Goal: Task Accomplishment & Management: Manage account settings

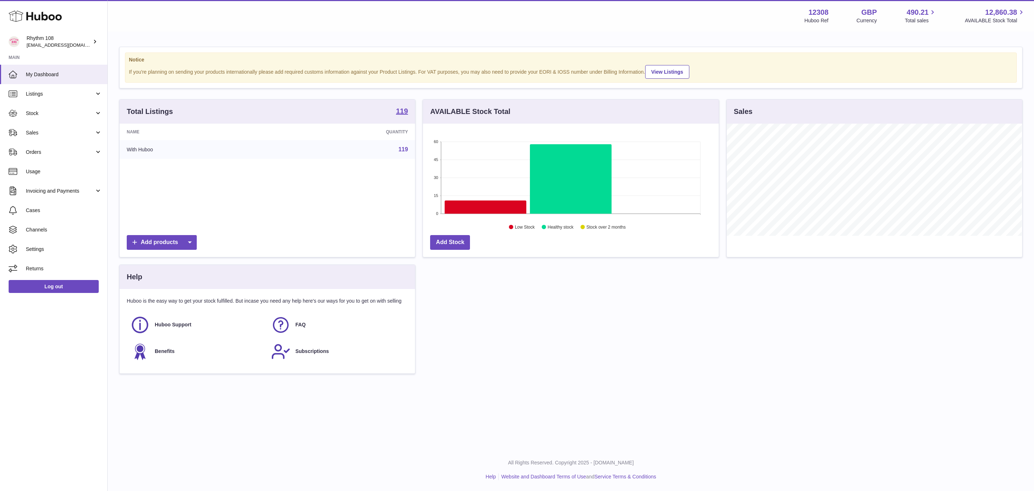
scroll to position [112, 295]
click at [36, 113] on span "Stock" at bounding box center [60, 113] width 69 height 7
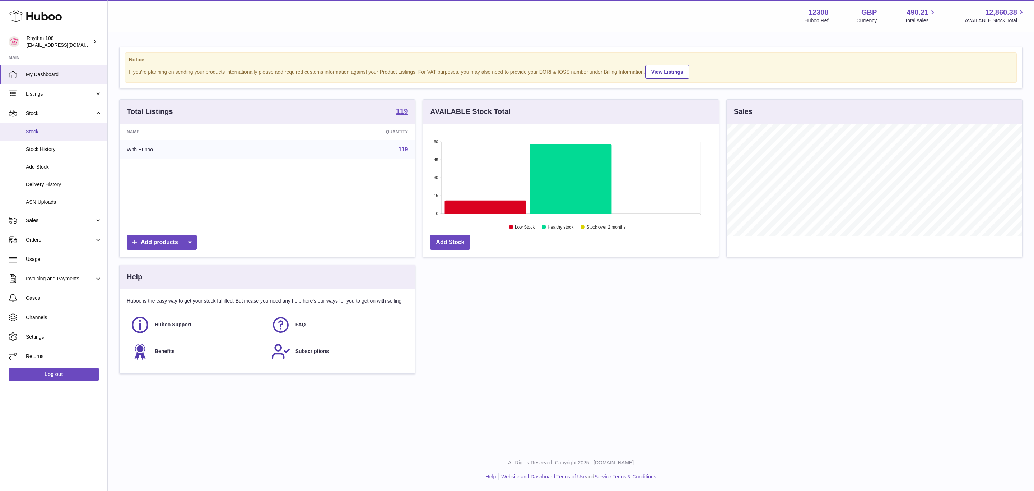
click at [33, 132] on span "Stock" at bounding box center [64, 131] width 76 height 7
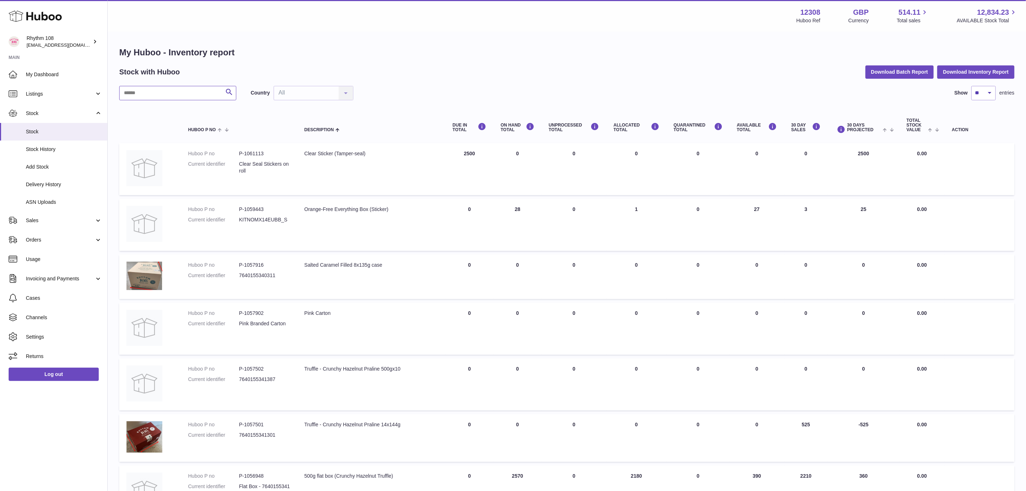
click at [164, 87] on input "text" at bounding box center [177, 93] width 117 height 14
paste input "*******"
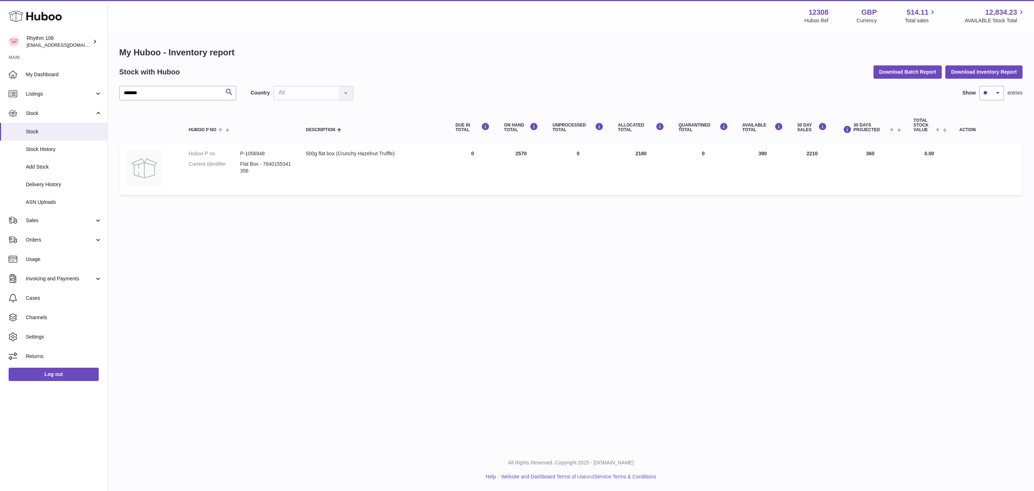
click at [159, 74] on h2 "Stock with Huboo" at bounding box center [149, 72] width 61 height 10
click at [153, 98] on input "*******" at bounding box center [177, 93] width 117 height 14
drag, startPoint x: 165, startPoint y: 92, endPoint x: 69, endPoint y: 88, distance: 96.0
click at [69, 88] on div "Huboo Rhythm 108 [EMAIL_ADDRESS][DOMAIN_NAME] Main My Dashboard Listings Not wi…" at bounding box center [517, 245] width 1034 height 491
paste input "text"
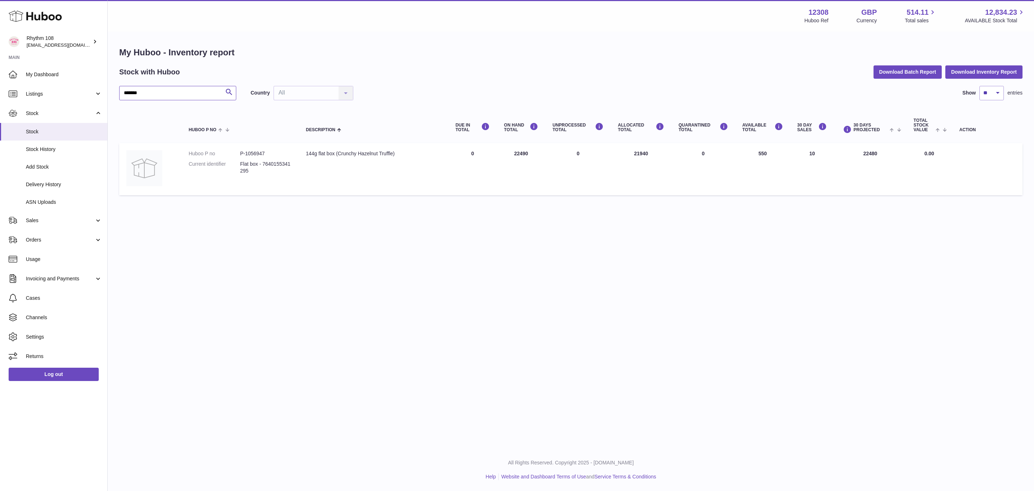
click at [135, 93] on input "*******" at bounding box center [177, 93] width 117 height 14
drag, startPoint x: 152, startPoint y: 93, endPoint x: 92, endPoint y: 88, distance: 60.9
click at [92, 88] on div "Huboo Rhythm 108 [EMAIL_ADDRESS][DOMAIN_NAME] Main My Dashboard Listings Not wi…" at bounding box center [517, 245] width 1034 height 491
click at [166, 94] on input "*******" at bounding box center [177, 93] width 117 height 14
drag, startPoint x: 175, startPoint y: 94, endPoint x: 70, endPoint y: 91, distance: 104.5
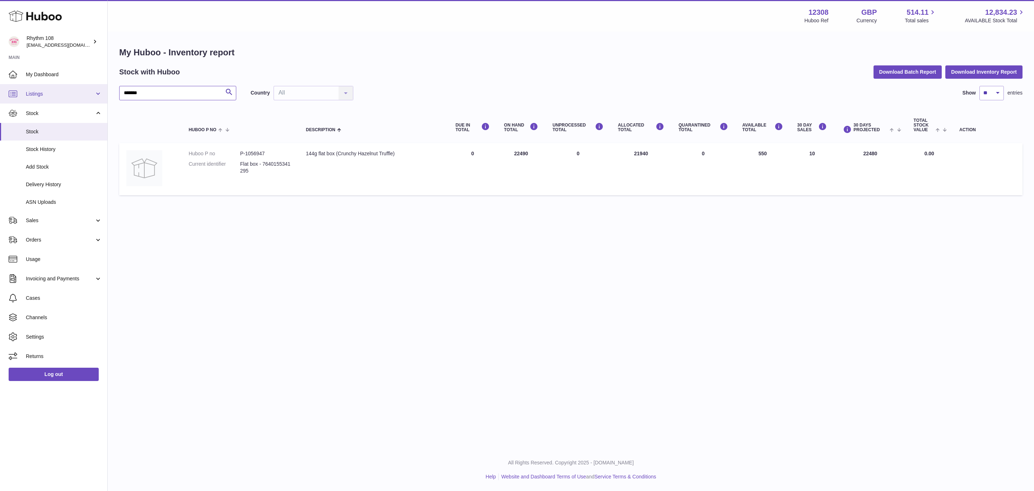
click at [70, 91] on div "Huboo Rhythm 108 [EMAIL_ADDRESS][DOMAIN_NAME] Main My Dashboard Listings Not wi…" at bounding box center [517, 245] width 1034 height 491
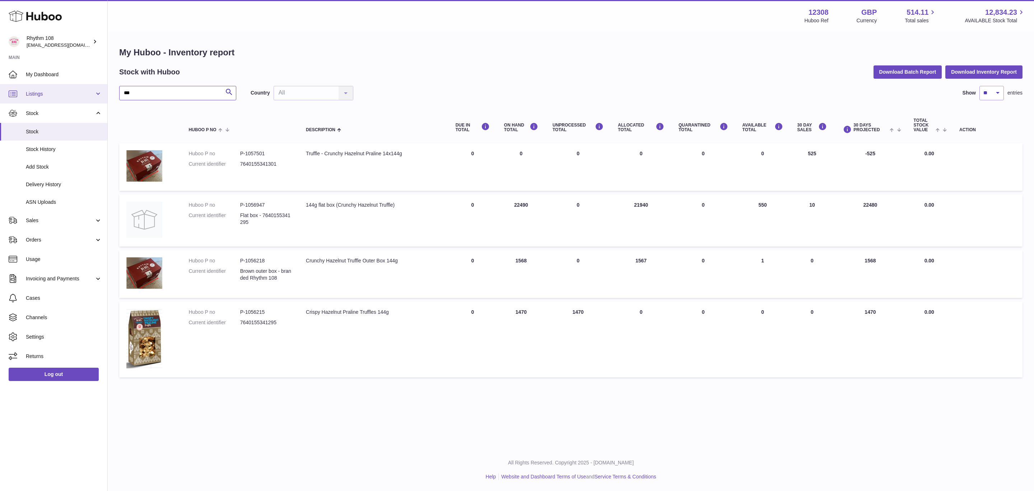
drag, startPoint x: 143, startPoint y: 92, endPoint x: 76, endPoint y: 88, distance: 66.2
click at [76, 88] on div "Huboo Rhythm 108 [EMAIL_ADDRESS][DOMAIN_NAME] Main My Dashboard Listings Not wi…" at bounding box center [517, 245] width 1034 height 491
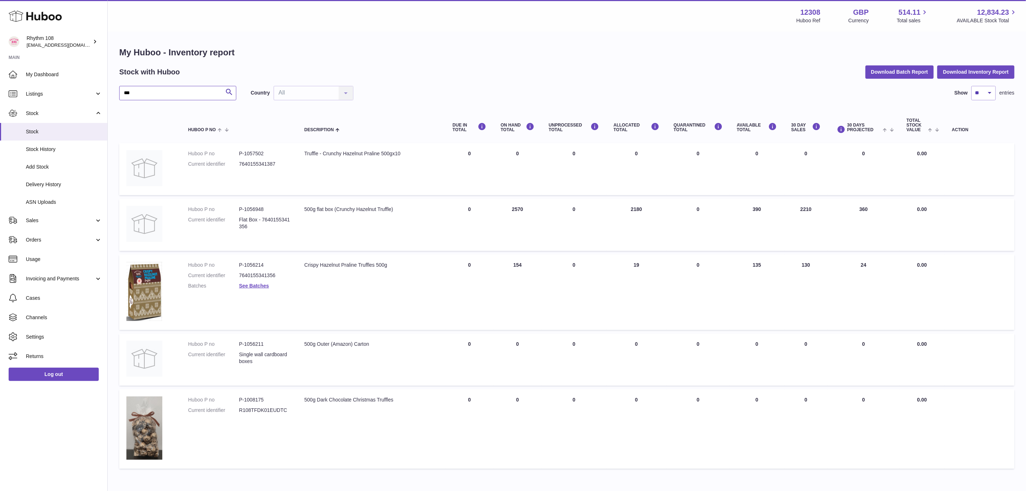
click at [141, 90] on input "***" at bounding box center [177, 93] width 117 height 14
drag, startPoint x: 144, startPoint y: 90, endPoint x: 117, endPoint y: 89, distance: 27.7
click at [117, 89] on div "My Huboo - Inventory report Stock with Huboo Download Batch Report Download Inv…" at bounding box center [567, 259] width 918 height 454
type input "***"
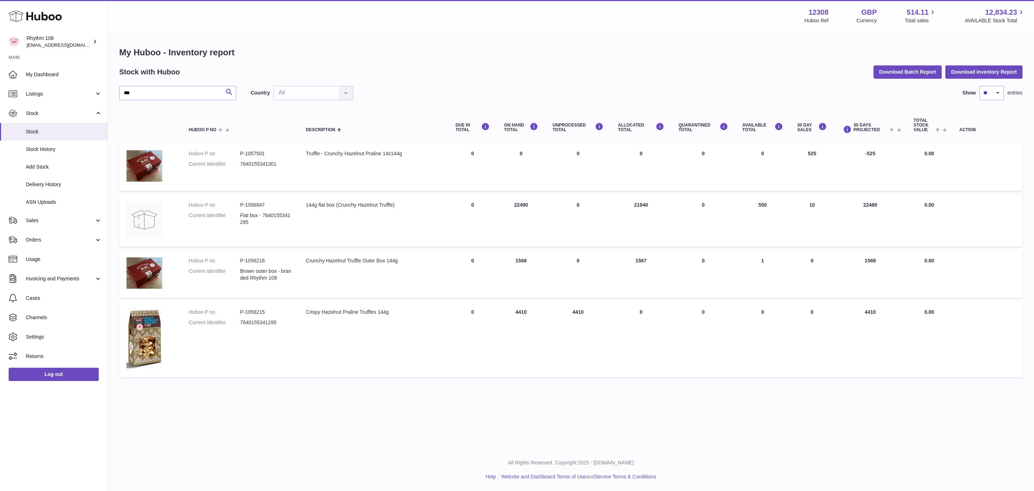
click at [760, 203] on td "AVAILABLE Total 550" at bounding box center [762, 220] width 55 height 52
drag, startPoint x: 756, startPoint y: 202, endPoint x: 767, endPoint y: 204, distance: 11.3
click at [767, 204] on td "AVAILABLE Total 550" at bounding box center [762, 220] width 55 height 52
drag, startPoint x: 767, startPoint y: 204, endPoint x: 762, endPoint y: 202, distance: 5.7
click at [762, 202] on td "AVAILABLE Total 550" at bounding box center [762, 220] width 55 height 52
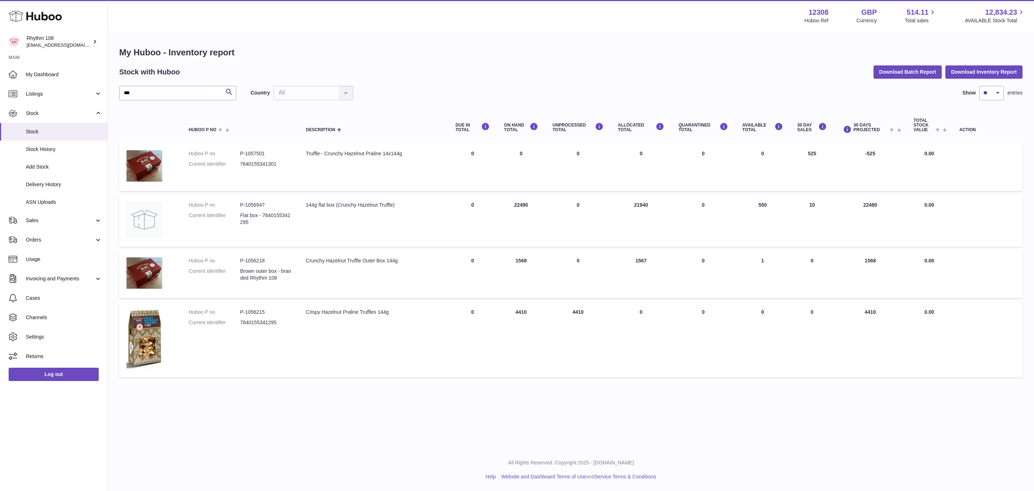
drag, startPoint x: 756, startPoint y: 203, endPoint x: 767, endPoint y: 207, distance: 11.8
click at [767, 207] on td "AVAILABLE Total 550" at bounding box center [762, 220] width 55 height 52
drag, startPoint x: 764, startPoint y: 307, endPoint x: 723, endPoint y: 399, distance: 100.6
click at [723, 399] on div "Menu Huboo 12308 Huboo Ref GBP Currency 514.11 Total sales 12,834.23 AVAILABLE …" at bounding box center [571, 224] width 926 height 448
